Goal: Information Seeking & Learning: Learn about a topic

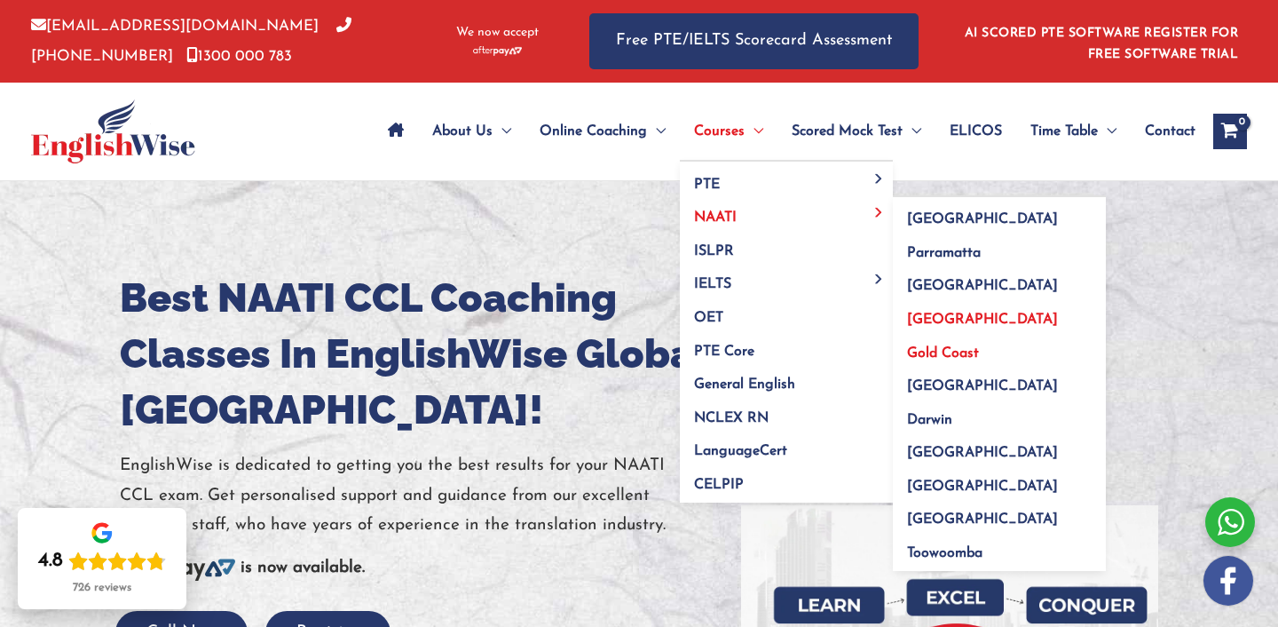
click at [951, 352] on span "Gold Coast" at bounding box center [943, 353] width 72 height 14
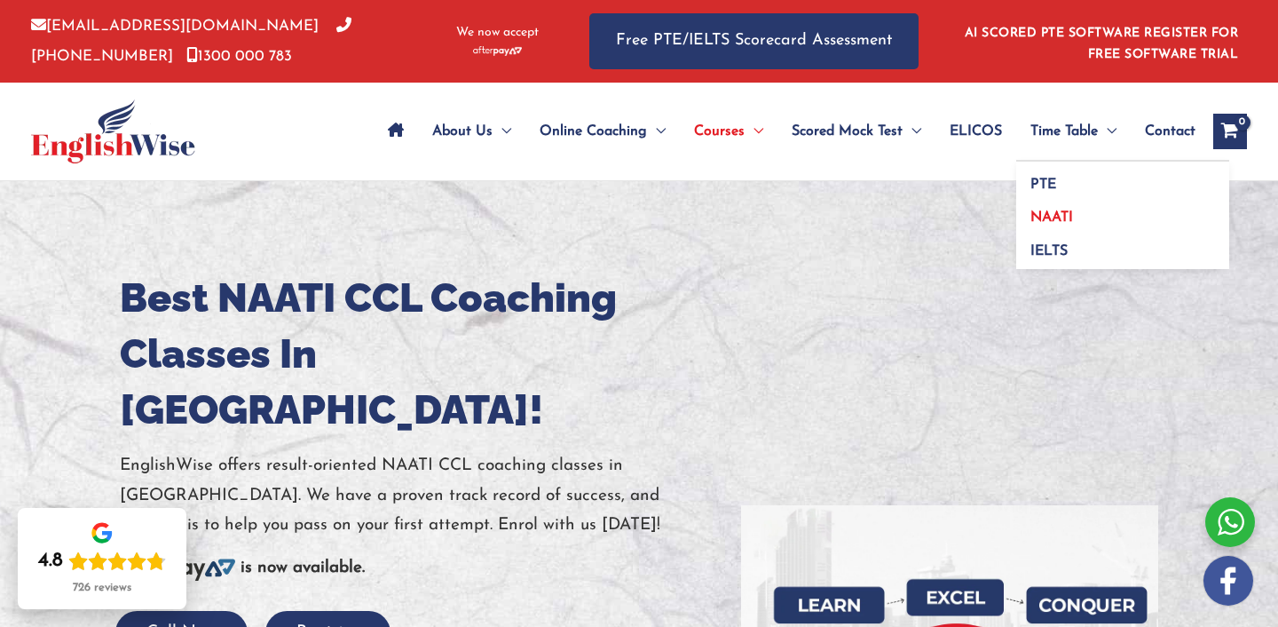
click at [1049, 217] on span "NAATI" at bounding box center [1051, 217] width 43 height 14
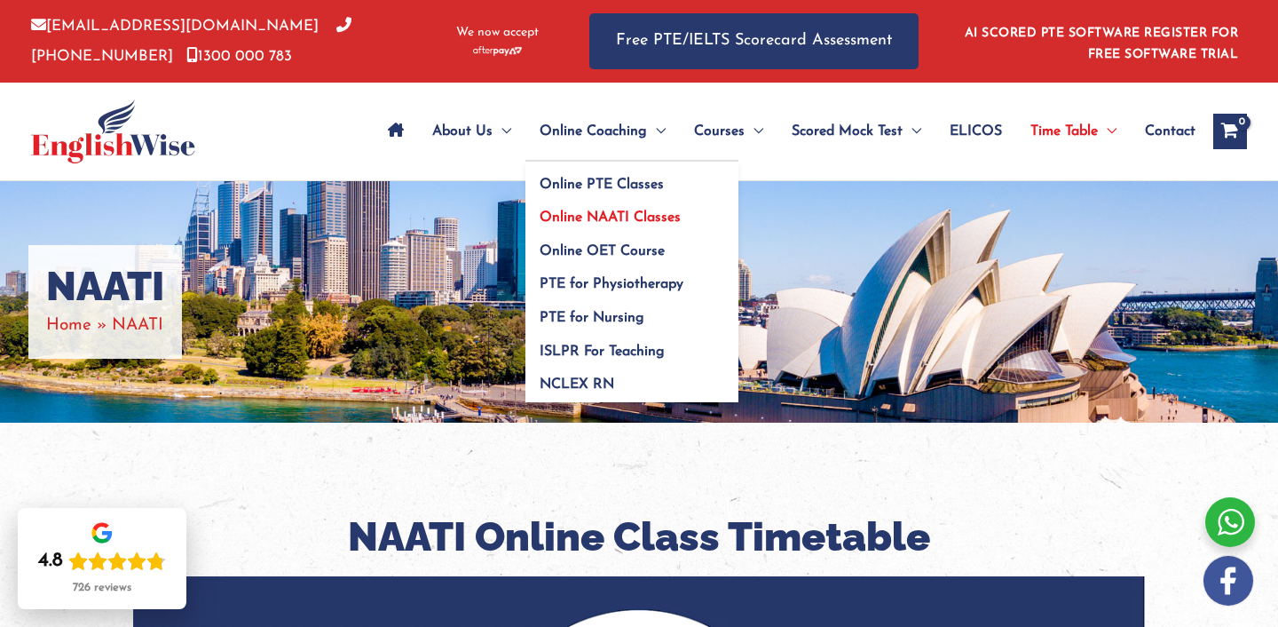
click at [584, 217] on span "Online NAATI Classes" at bounding box center [610, 217] width 141 height 14
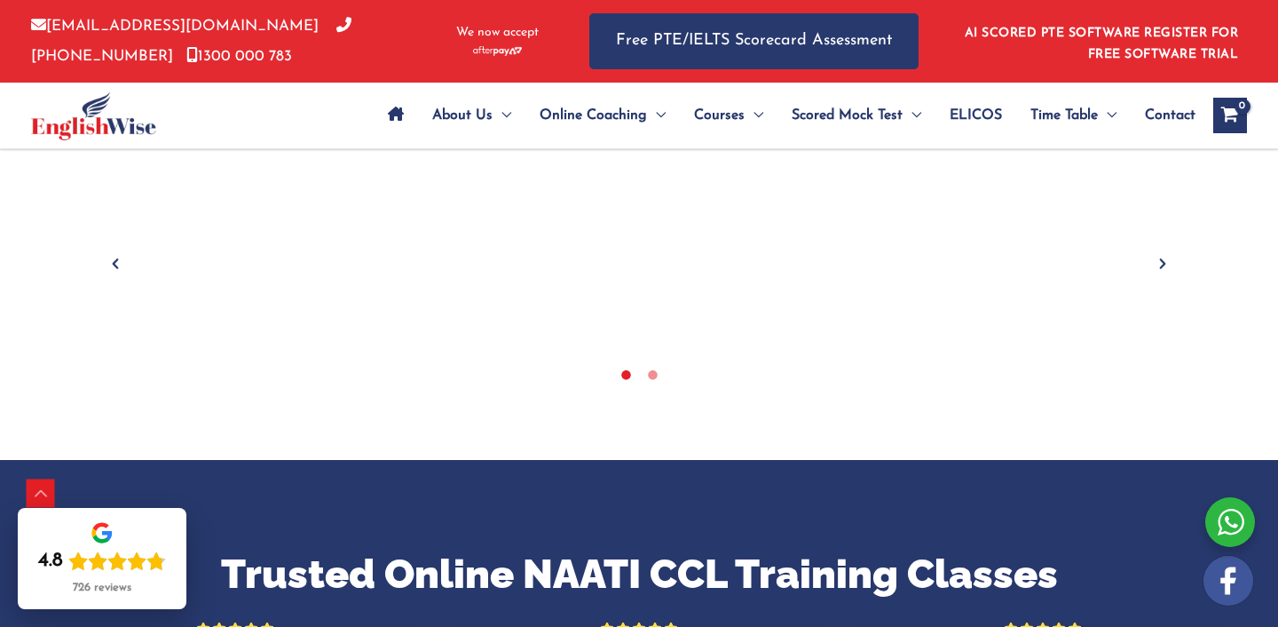
scroll to position [817, 0]
